Goal: Task Accomplishment & Management: Manage account settings

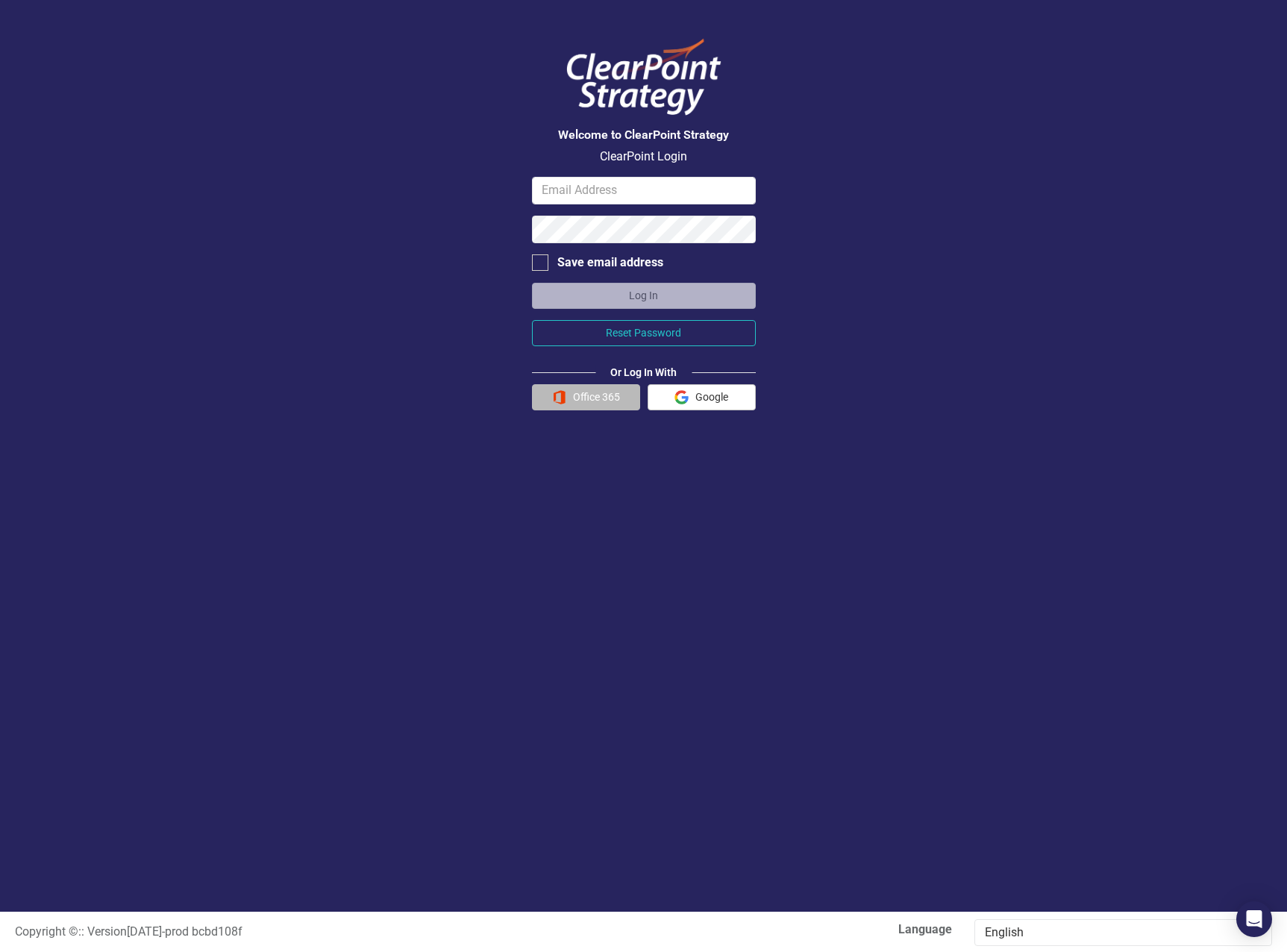
click at [596, 397] on button "Office 365" at bounding box center [586, 397] width 108 height 26
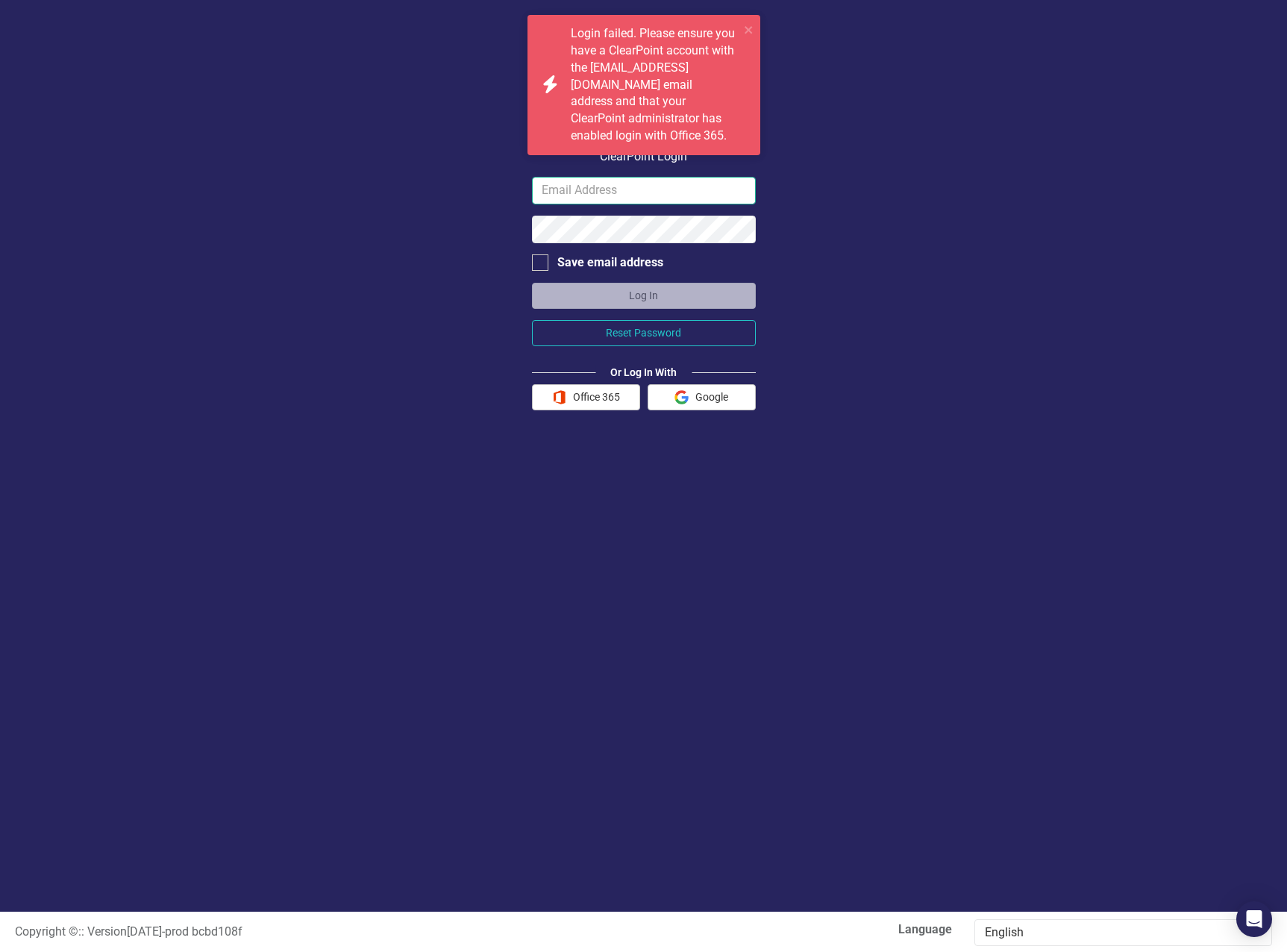
click at [631, 189] on input "email" at bounding box center [644, 191] width 224 height 28
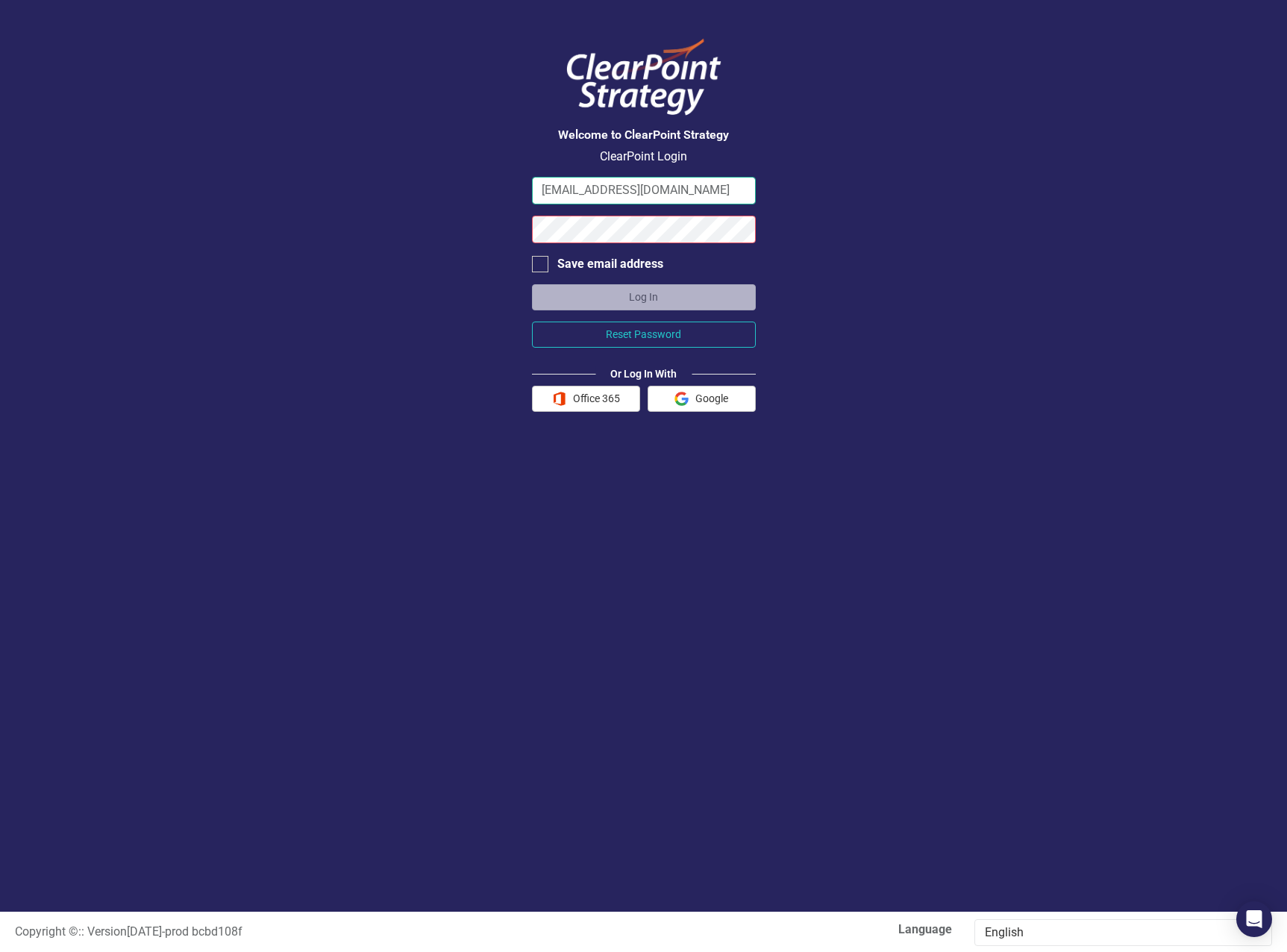
click at [607, 191] on input "CLCAMPBE1@santeecooper.com" at bounding box center [644, 191] width 224 height 28
type input "CLCAMPBE@santeecooper.com"
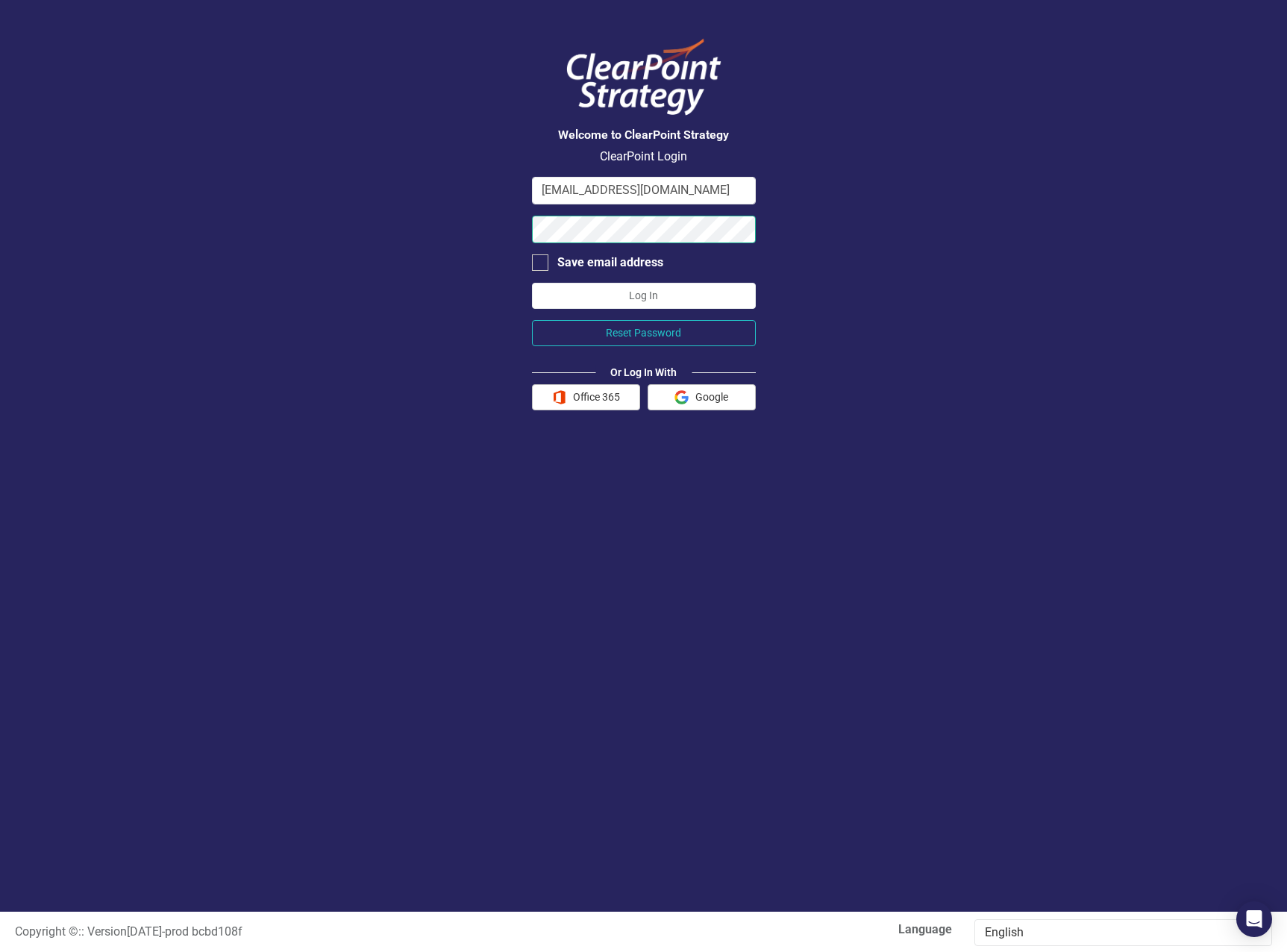
click at [532, 283] on button "Log In" at bounding box center [644, 296] width 224 height 26
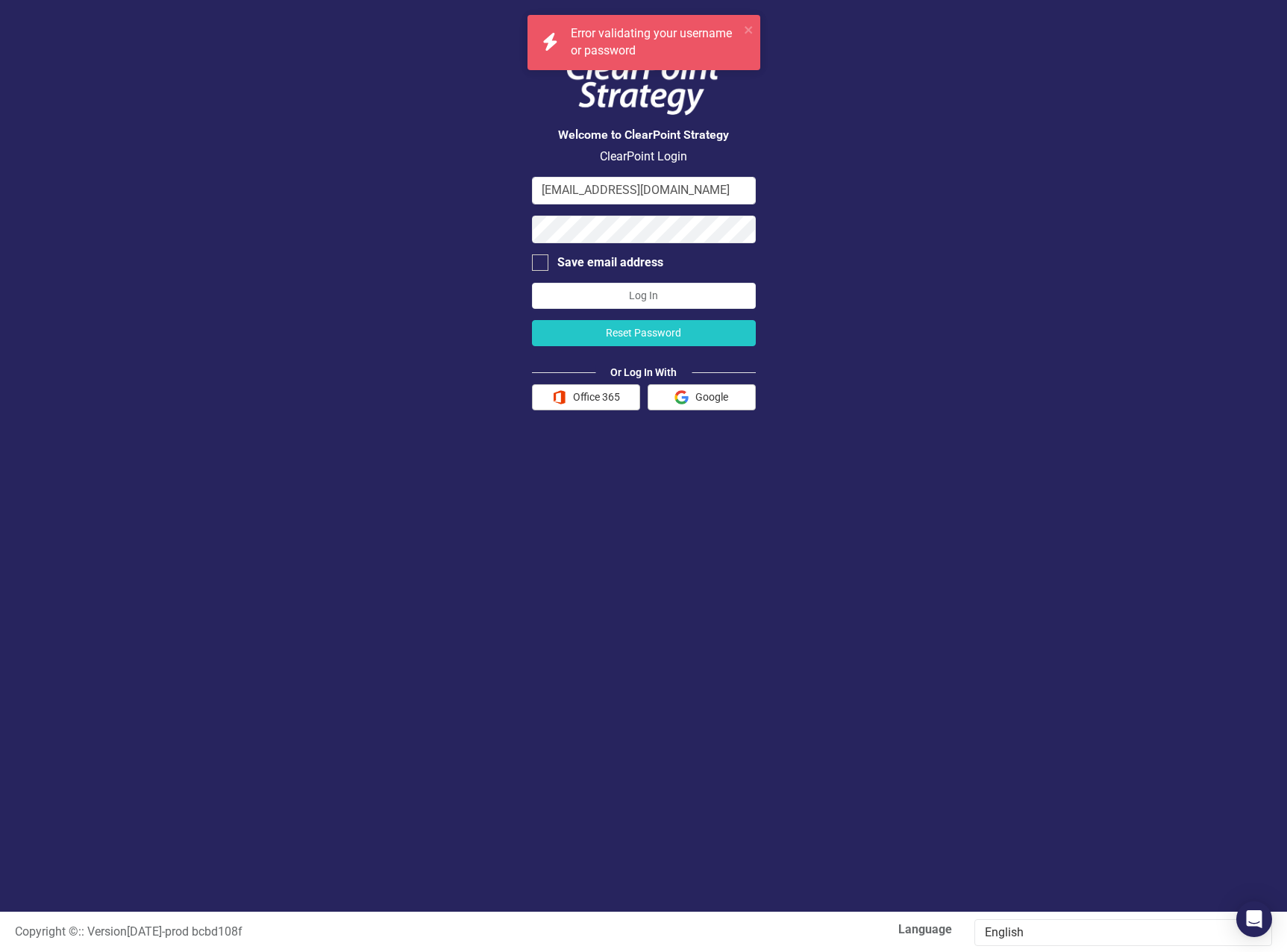
click at [646, 325] on button "Reset Password" at bounding box center [644, 333] width 224 height 26
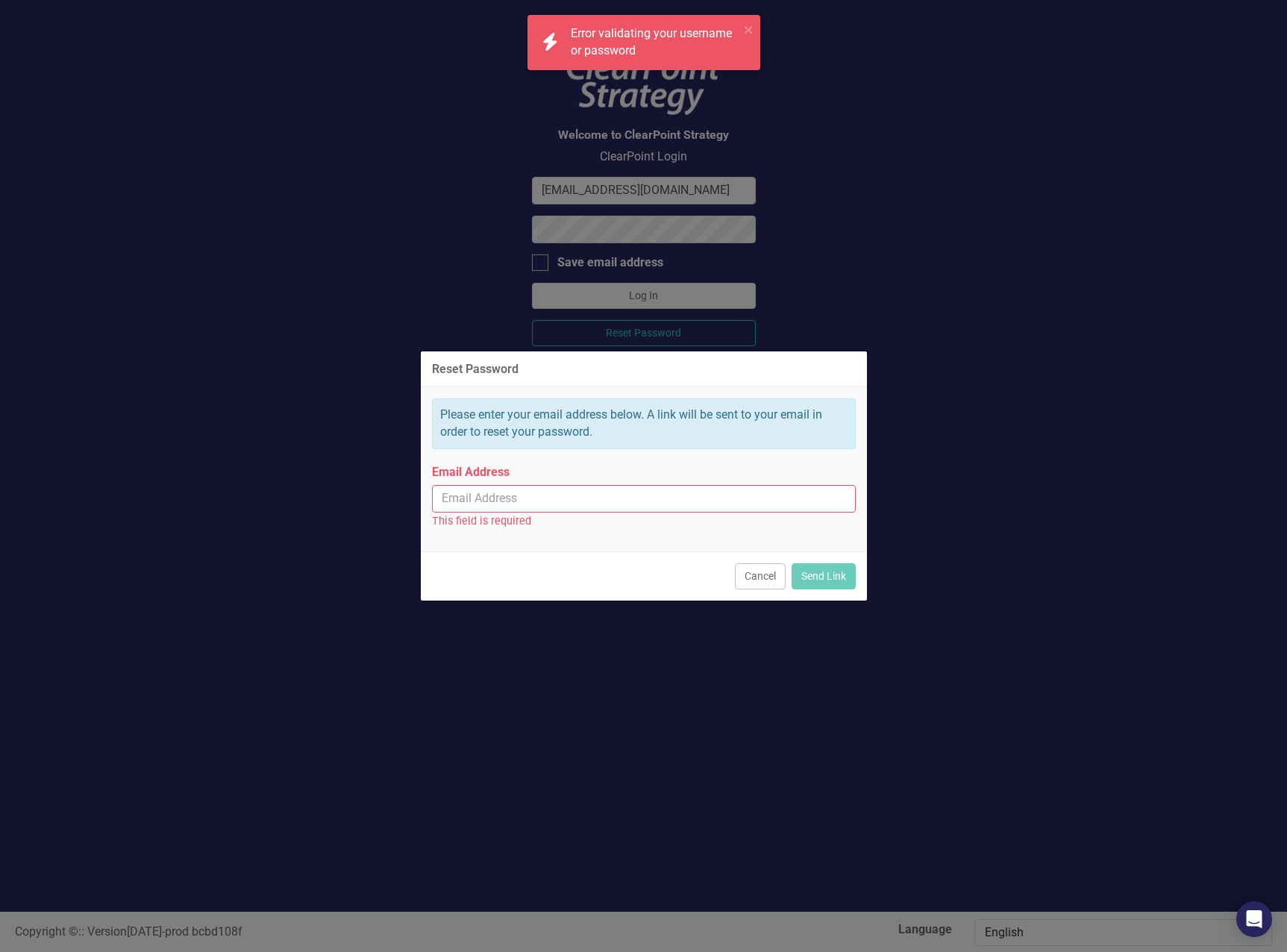
click at [552, 501] on input "Email Address" at bounding box center [644, 499] width 424 height 28
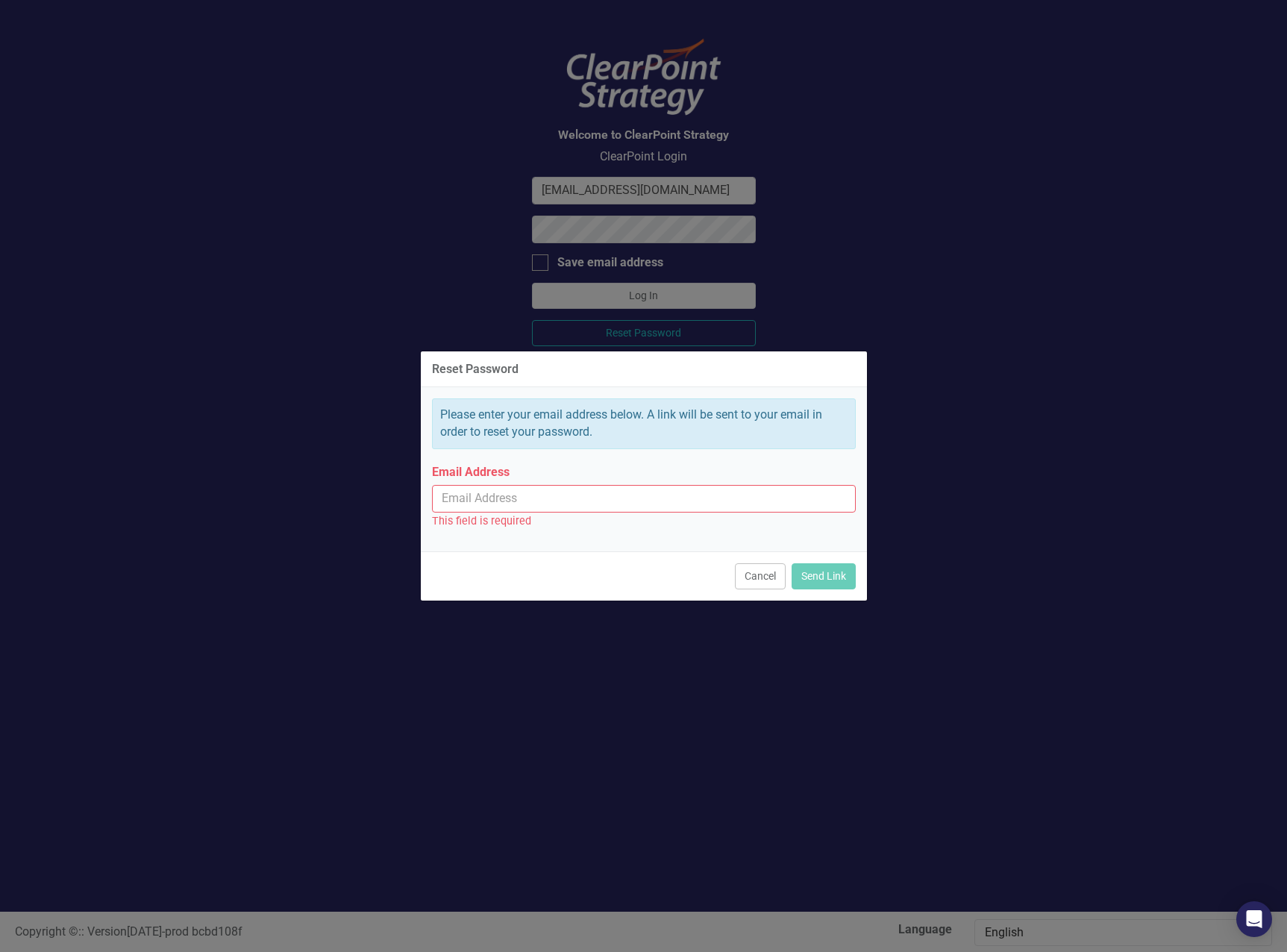
type input "chris.campbell@santeecooper.com"
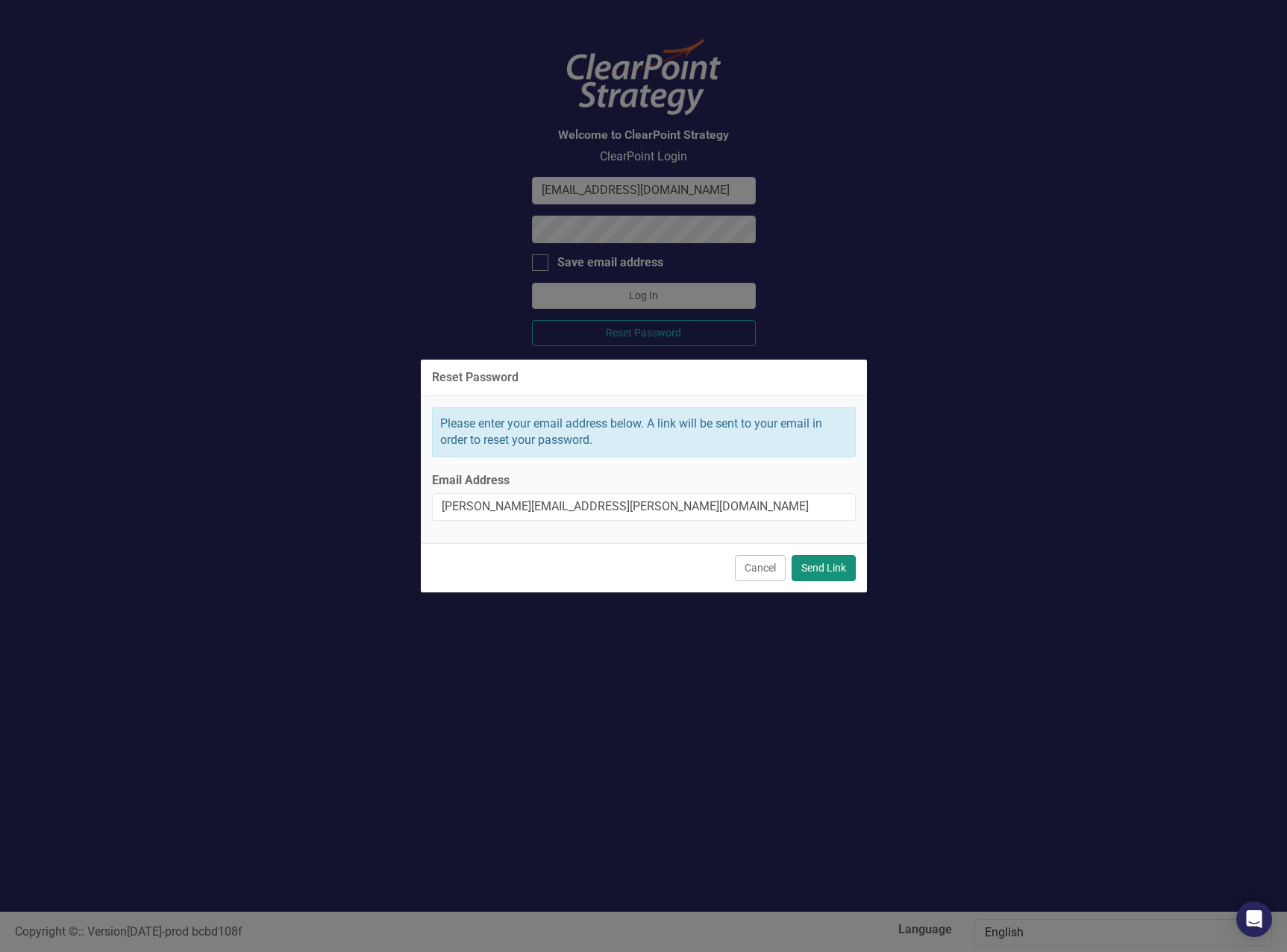
click at [826, 564] on button "Send Link" at bounding box center [823, 568] width 64 height 26
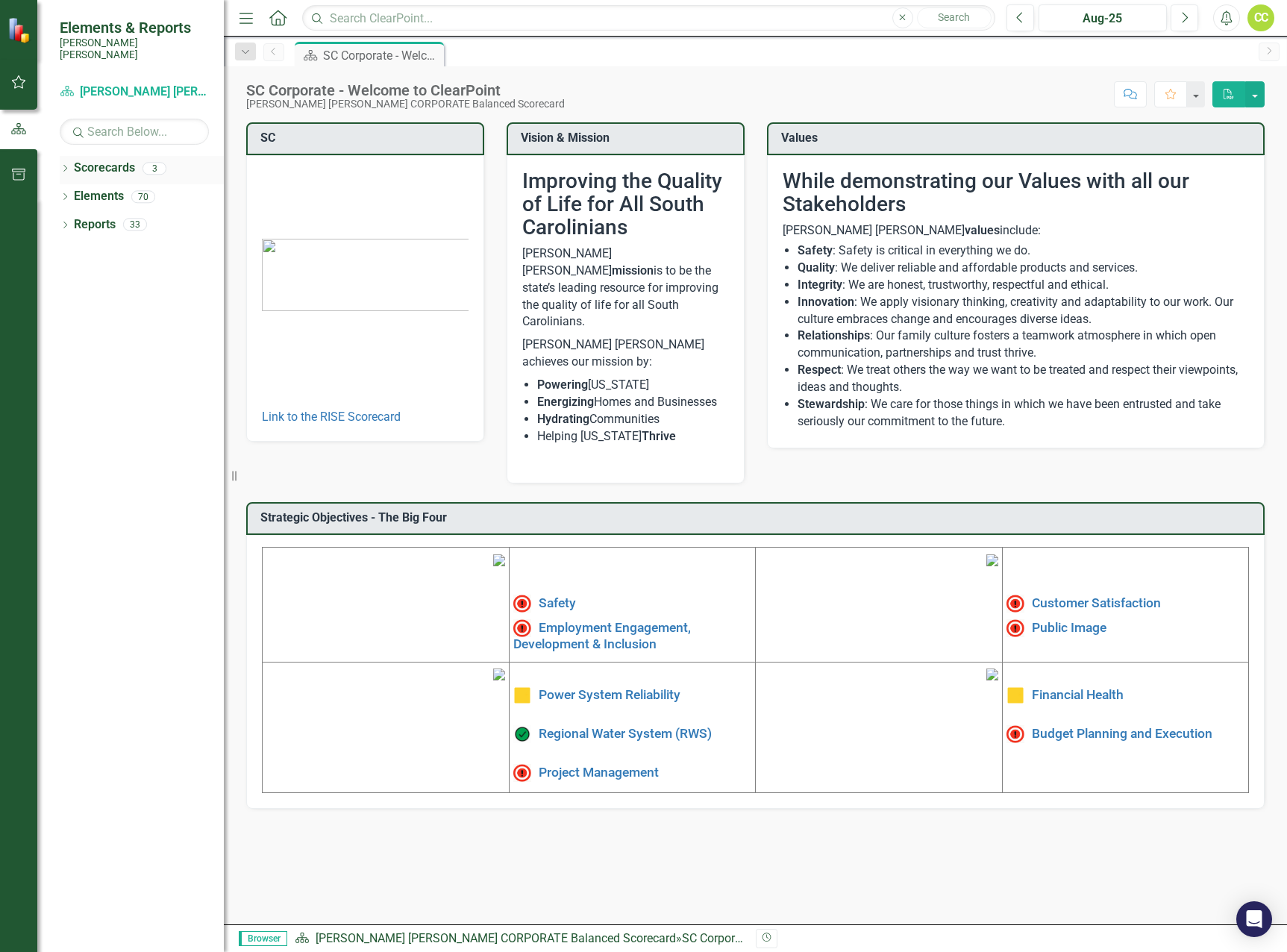
click at [62, 165] on icon "Dropdown" at bounding box center [64, 170] width 11 height 8
click at [115, 188] on link "[PERSON_NAME] [PERSON_NAME] CORPORATE Balanced Scorecard" at bounding box center [153, 196] width 142 height 17
click at [77, 192] on icon "Dropdown" at bounding box center [73, 196] width 11 height 9
click at [171, 218] on link "Finance & Admin" at bounding box center [161, 224] width 127 height 17
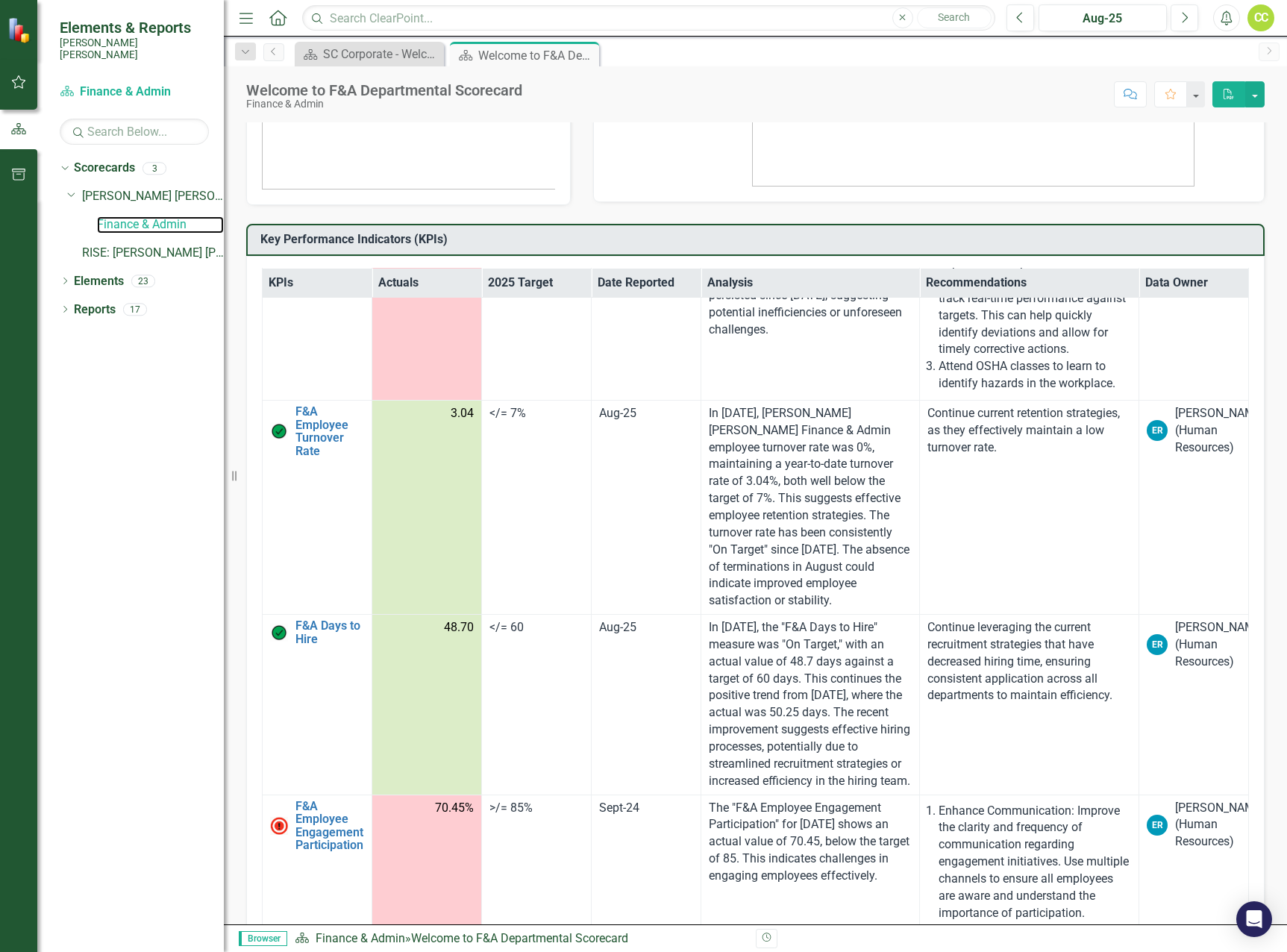
scroll to position [5153, 0]
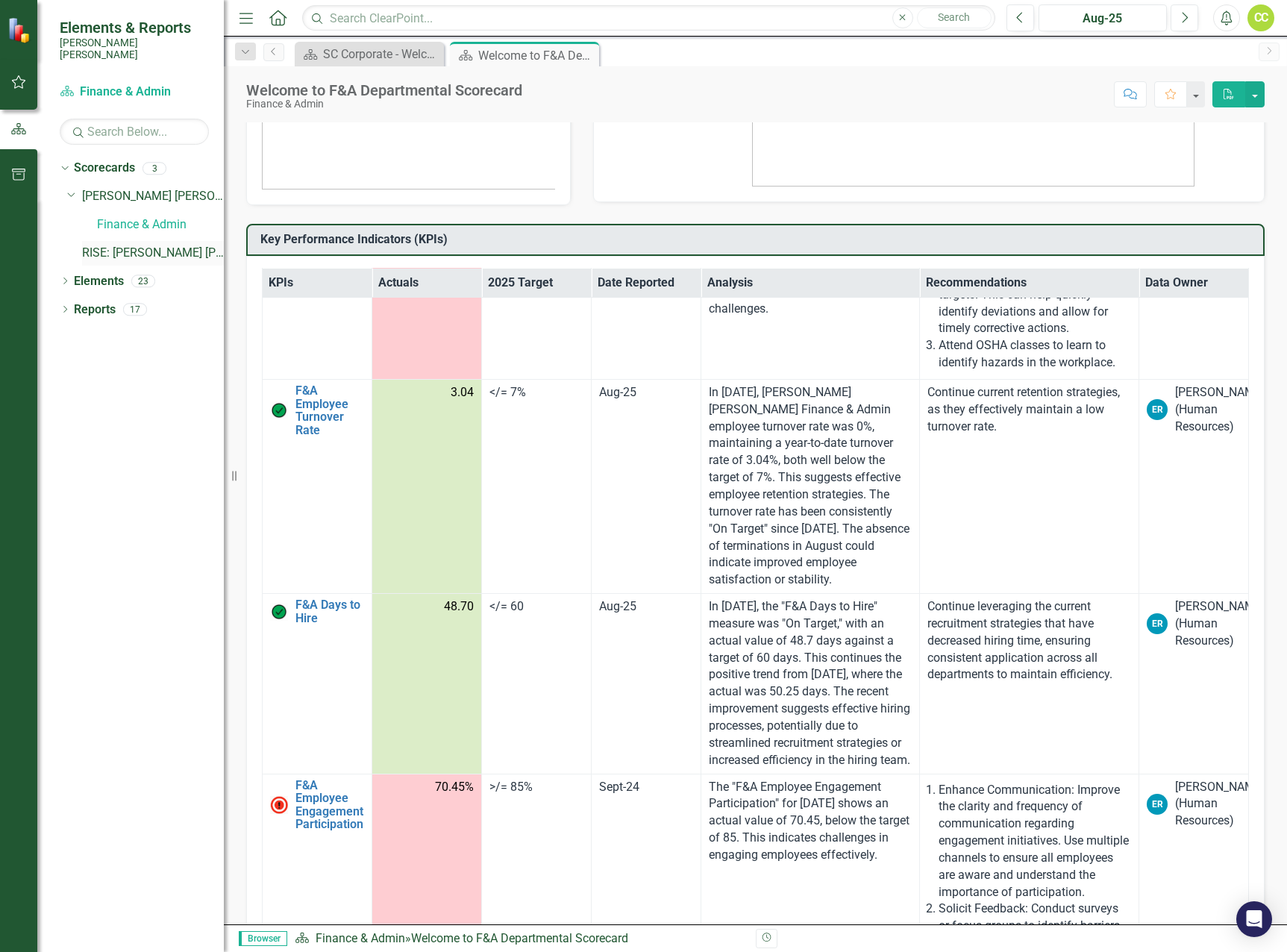
click at [96, 245] on link "RISE: [PERSON_NAME] [PERSON_NAME] Recognizing Innovation, Safety and Excellence" at bounding box center [153, 253] width 142 height 17
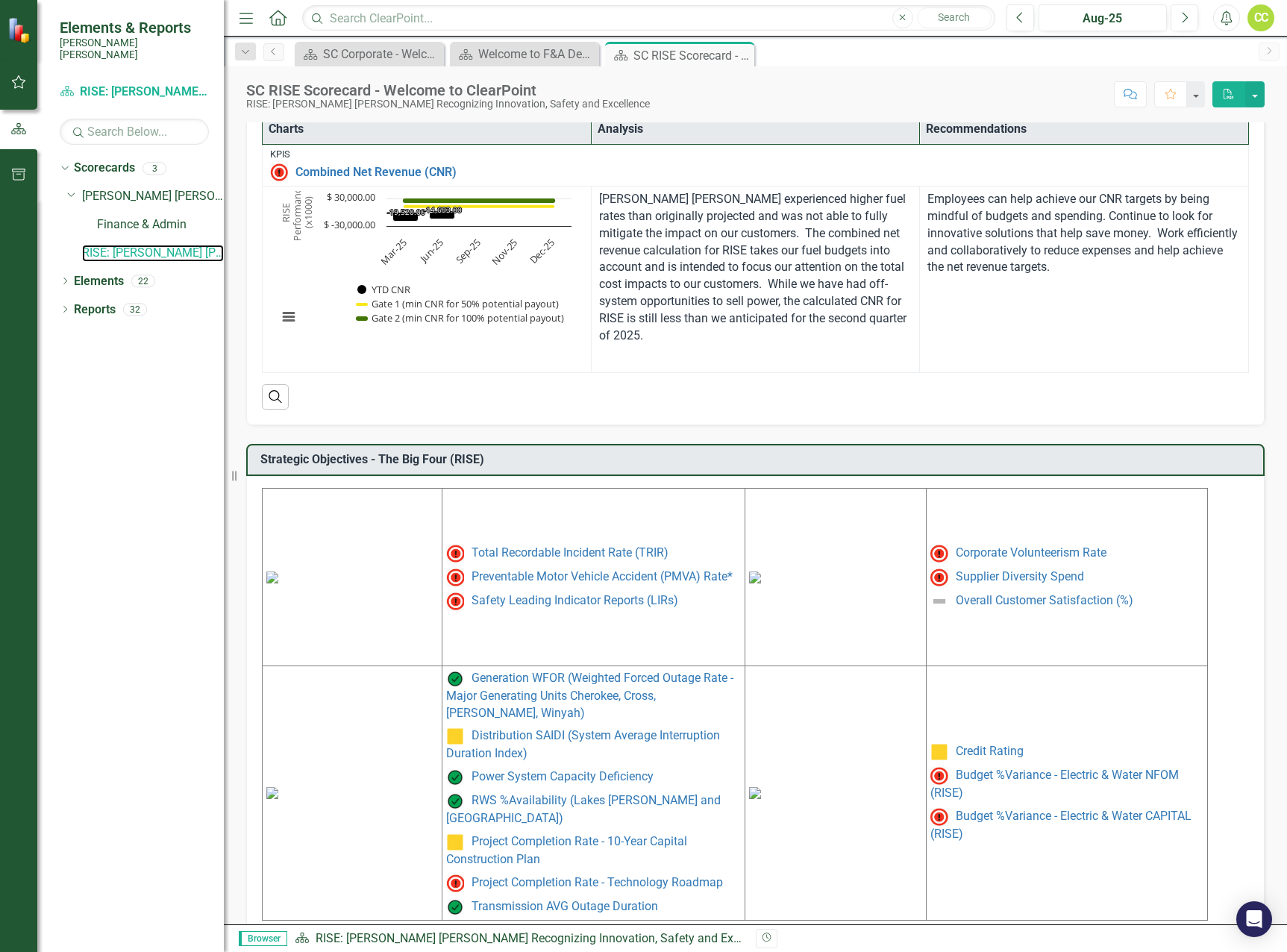
scroll to position [375, 0]
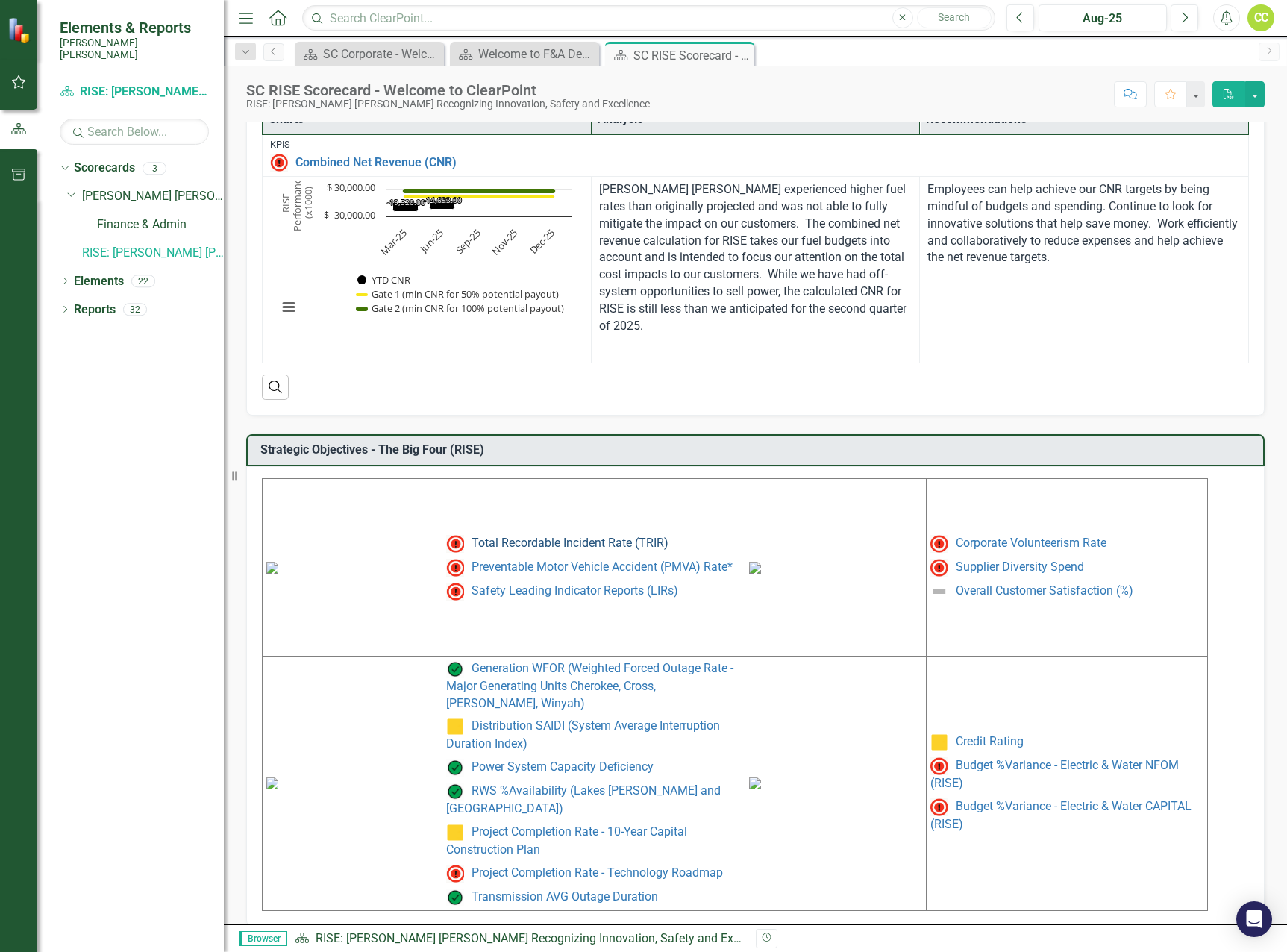
click at [593, 540] on link "Total Recordable Incident Rate (TRIR)" at bounding box center [571, 542] width 197 height 14
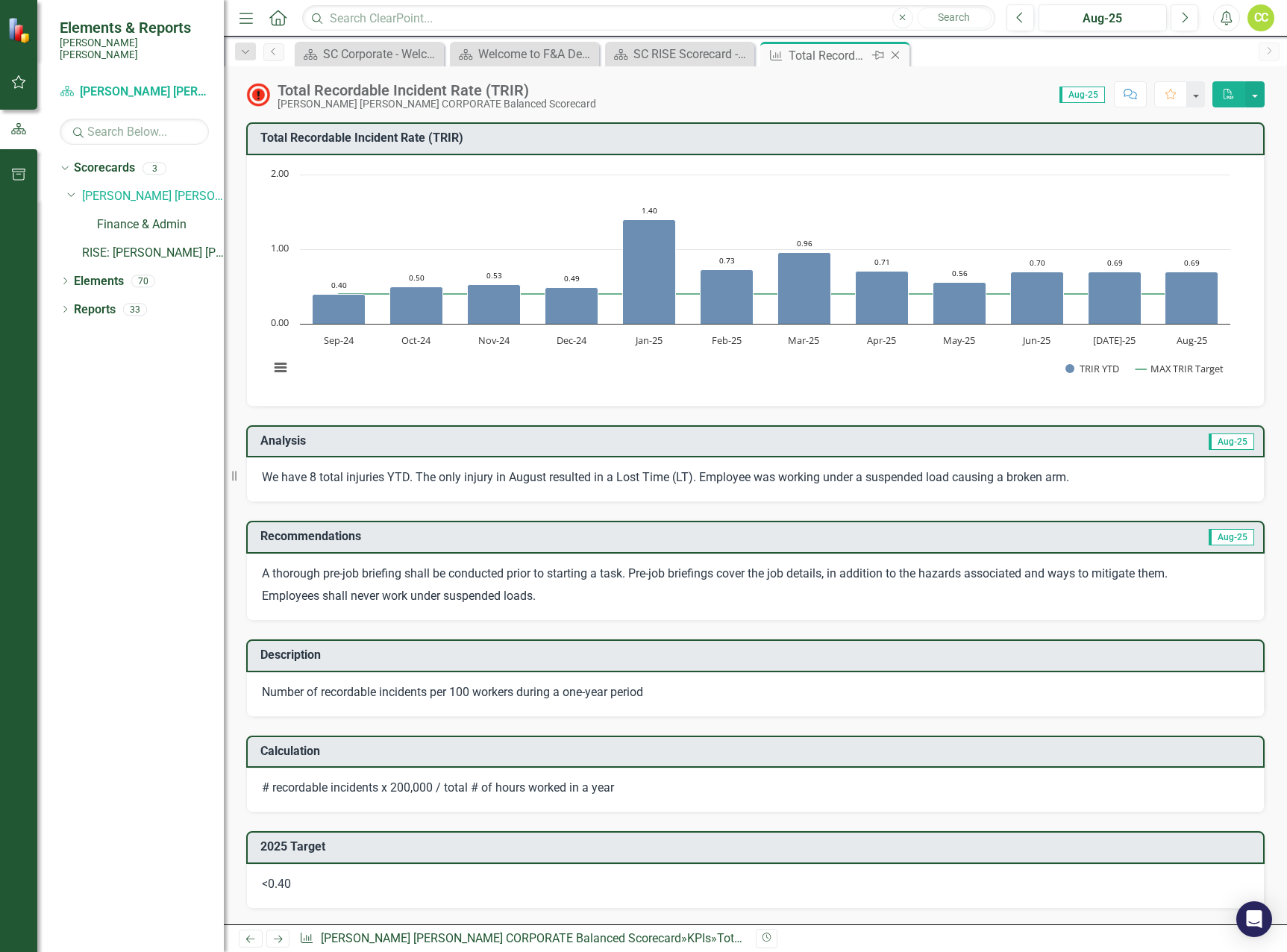
click at [901, 55] on icon "Close" at bounding box center [895, 55] width 15 height 12
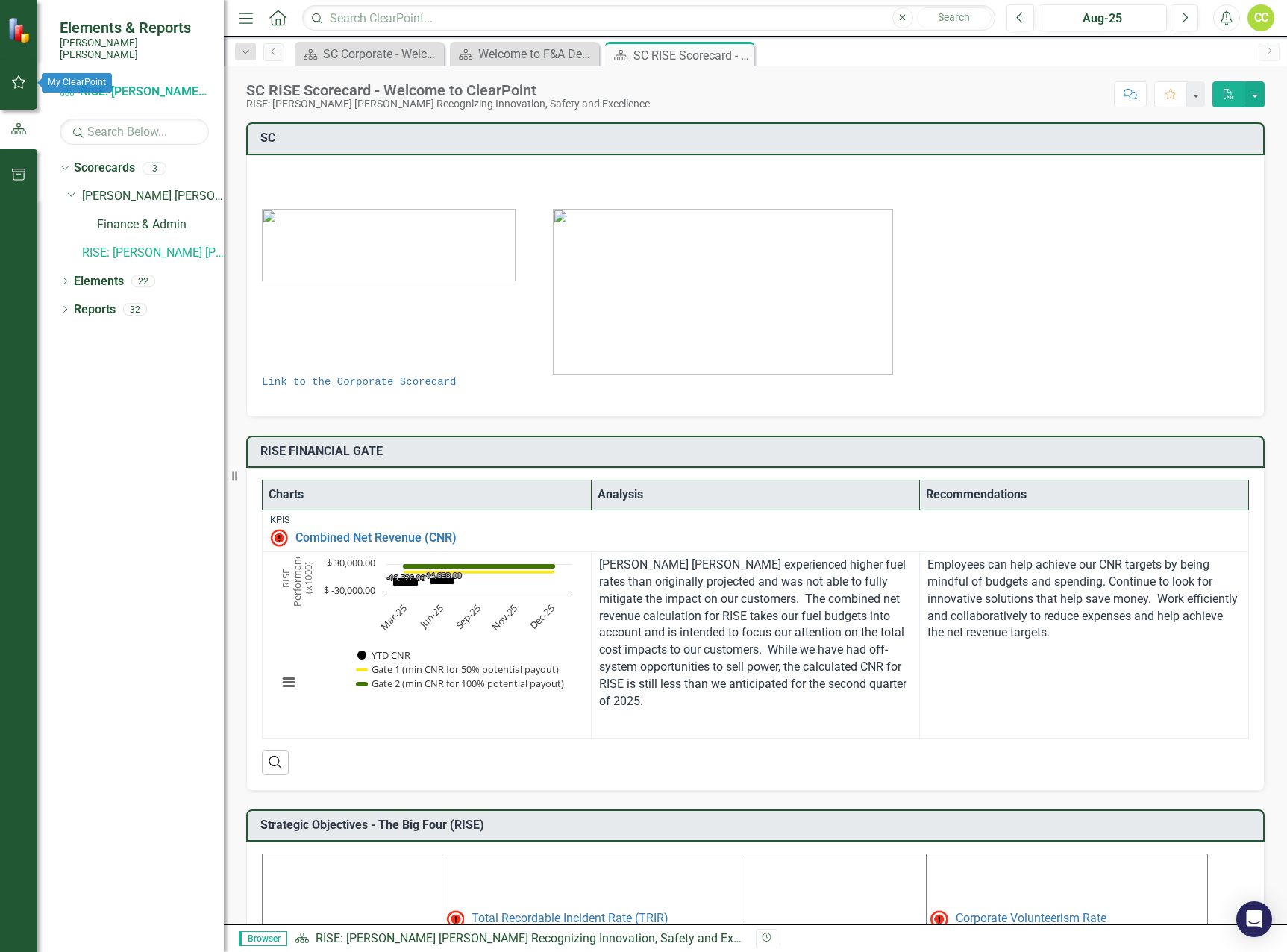
click at [21, 75] on button "button" at bounding box center [19, 82] width 33 height 31
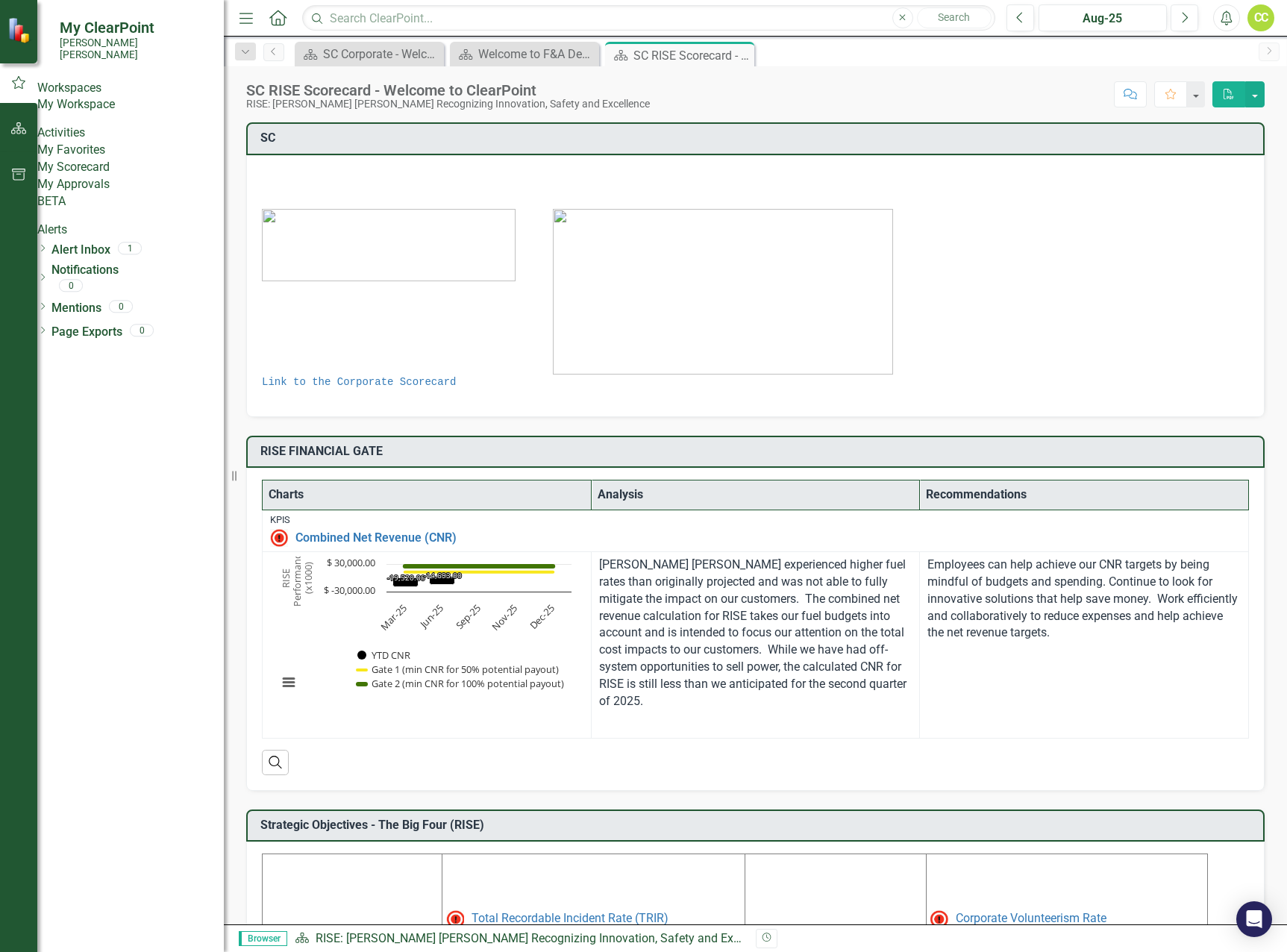
click at [116, 109] on link "My Workspace" at bounding box center [130, 104] width 187 height 17
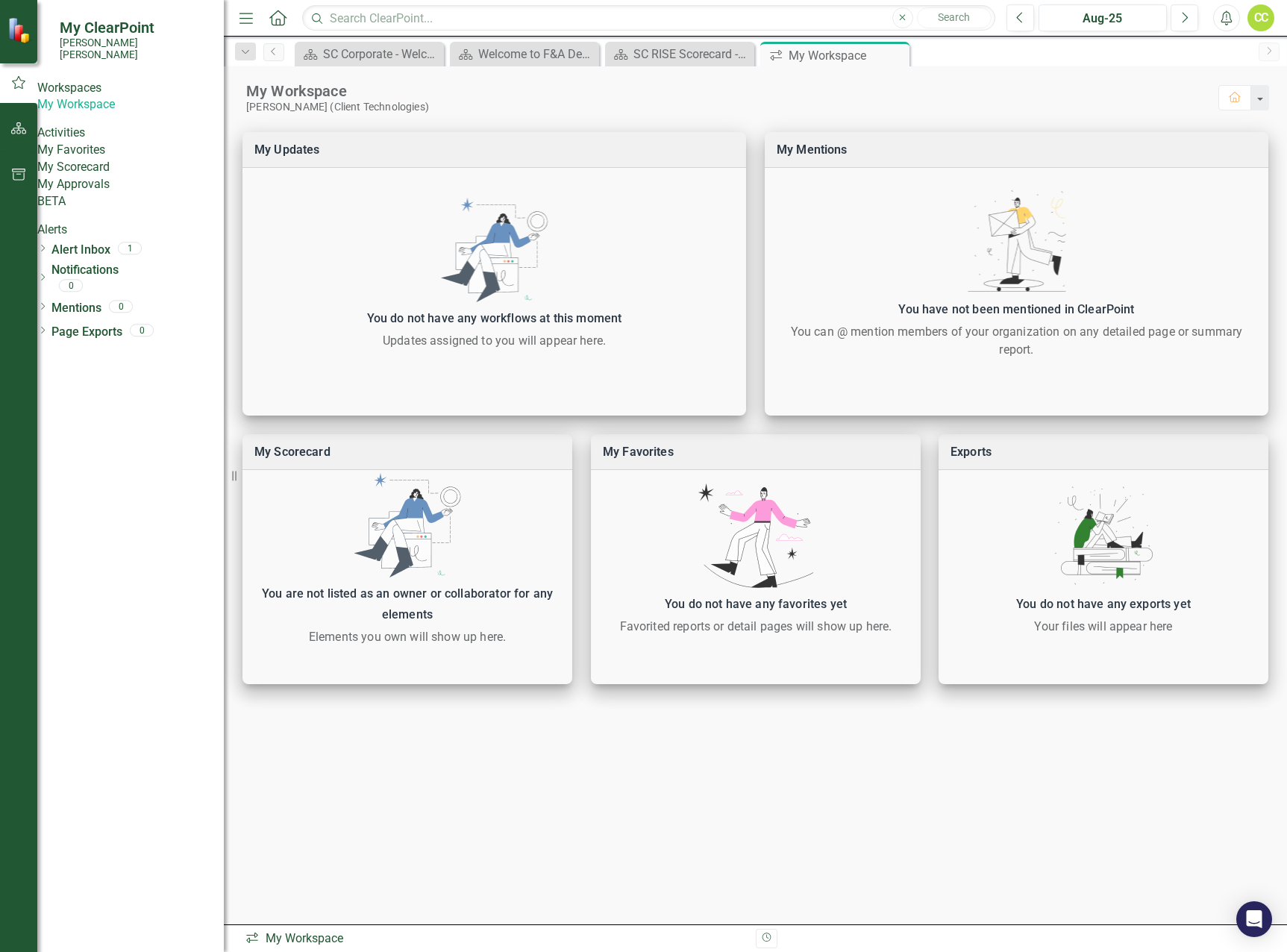
click at [90, 156] on link "My Favorites" at bounding box center [130, 150] width 187 height 17
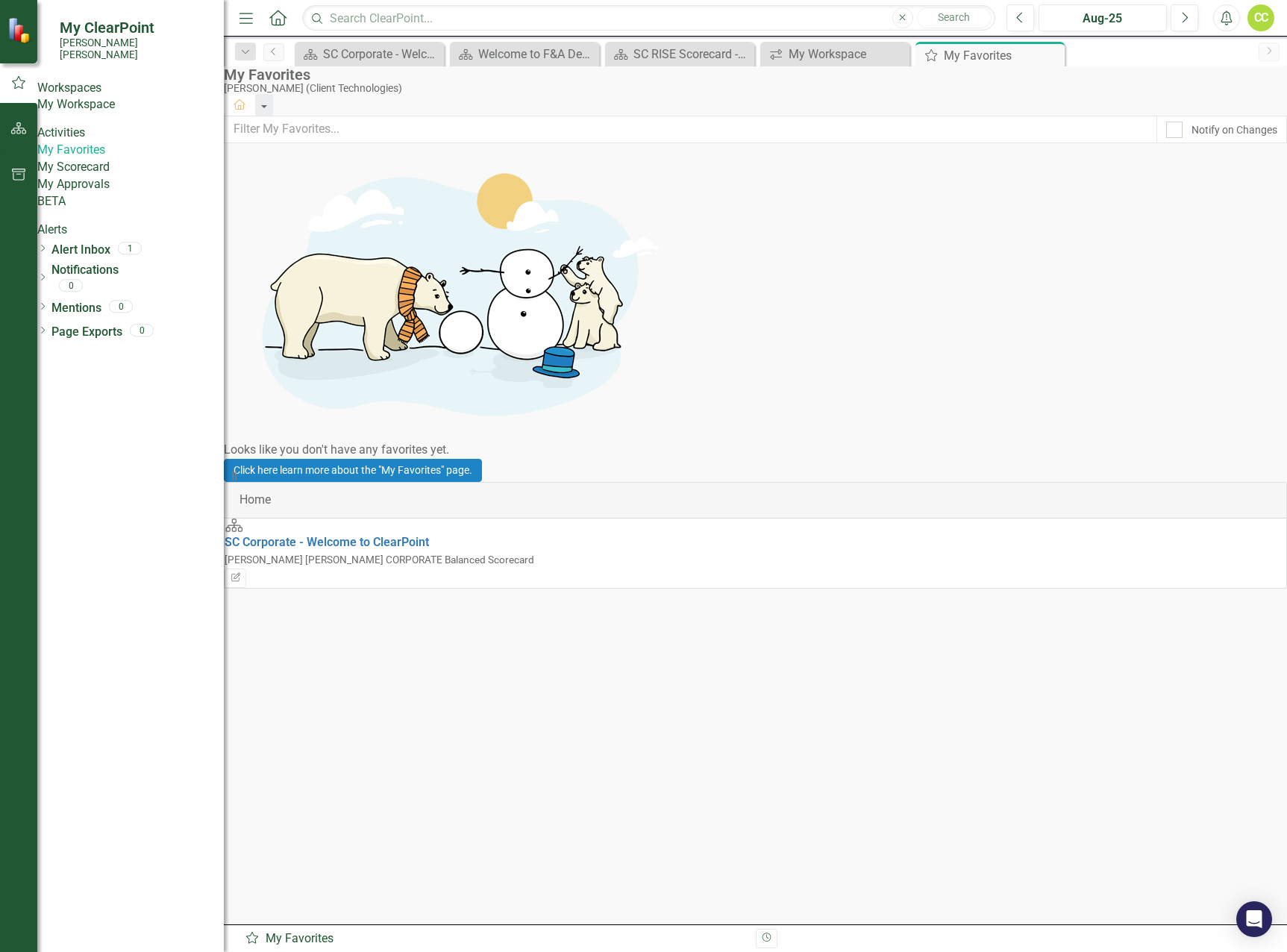
click at [98, 176] on div "My Scorecard" at bounding box center [130, 167] width 187 height 17
click at [90, 193] on link "My Approvals" at bounding box center [130, 184] width 187 height 17
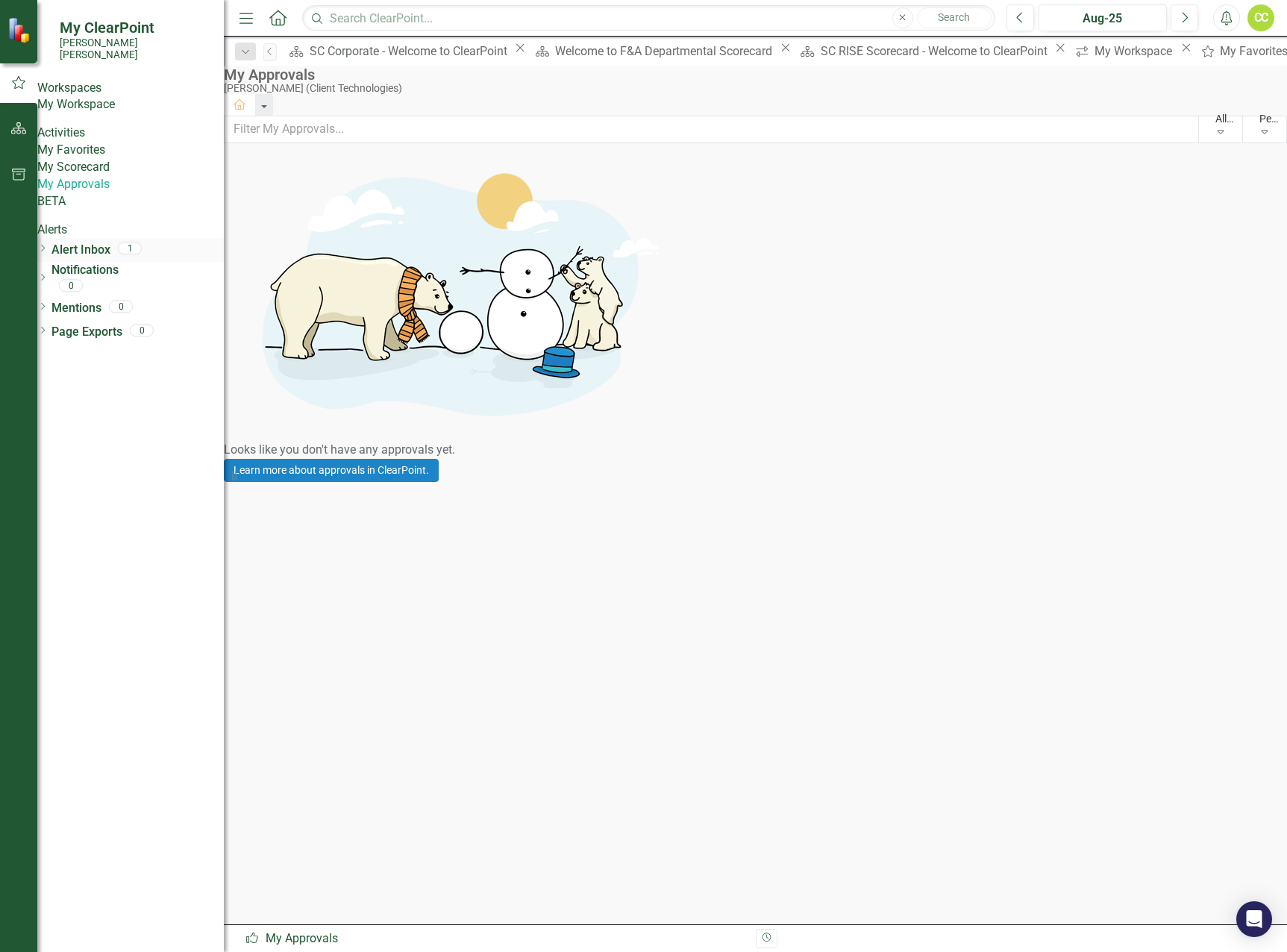
click at [88, 259] on link "Alert Inbox" at bounding box center [81, 250] width 59 height 17
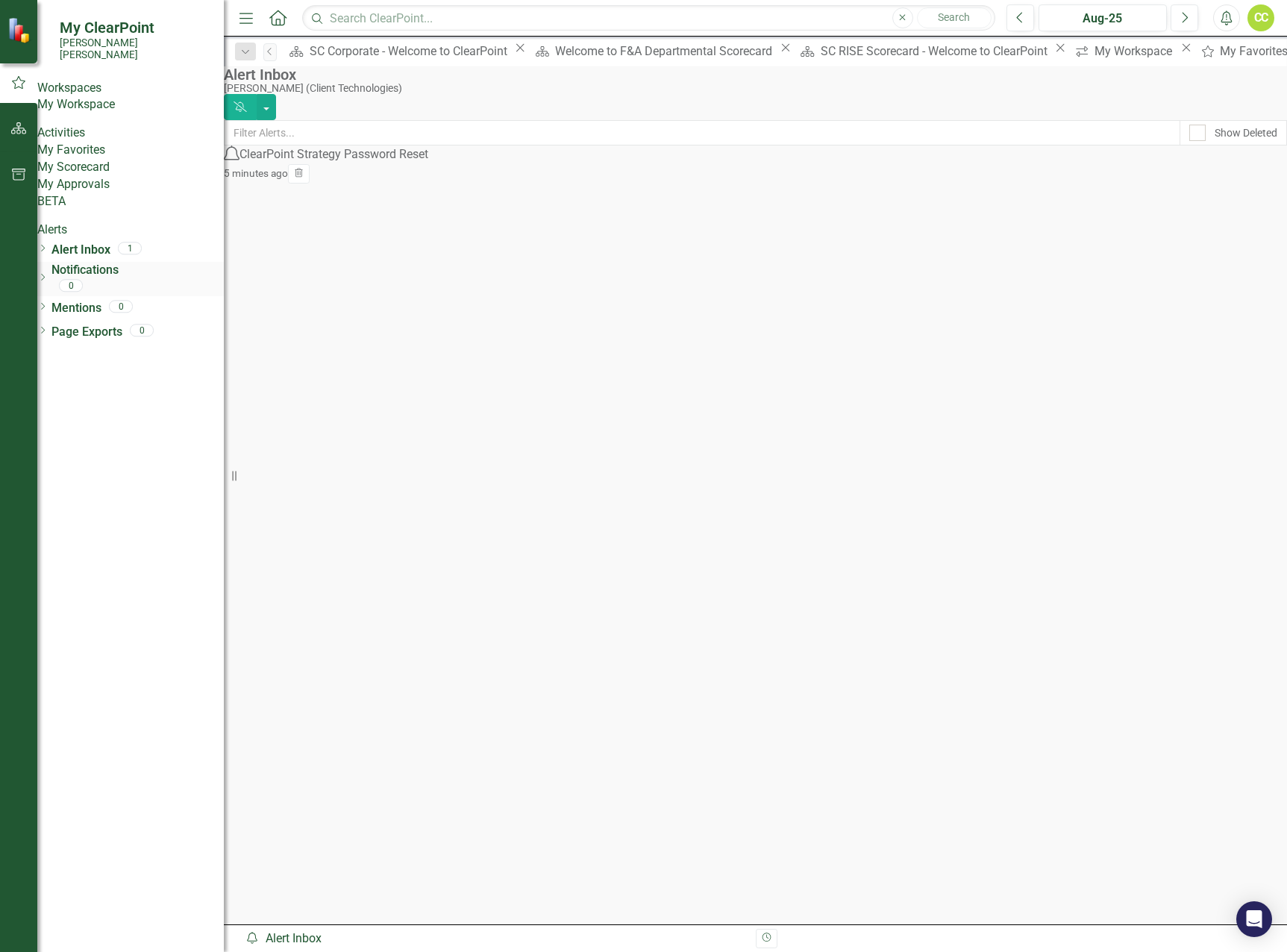
click at [109, 279] on link "Notifications" at bounding box center [137, 270] width 172 height 17
